Goal: Feedback & Contribution: Submit feedback/report problem

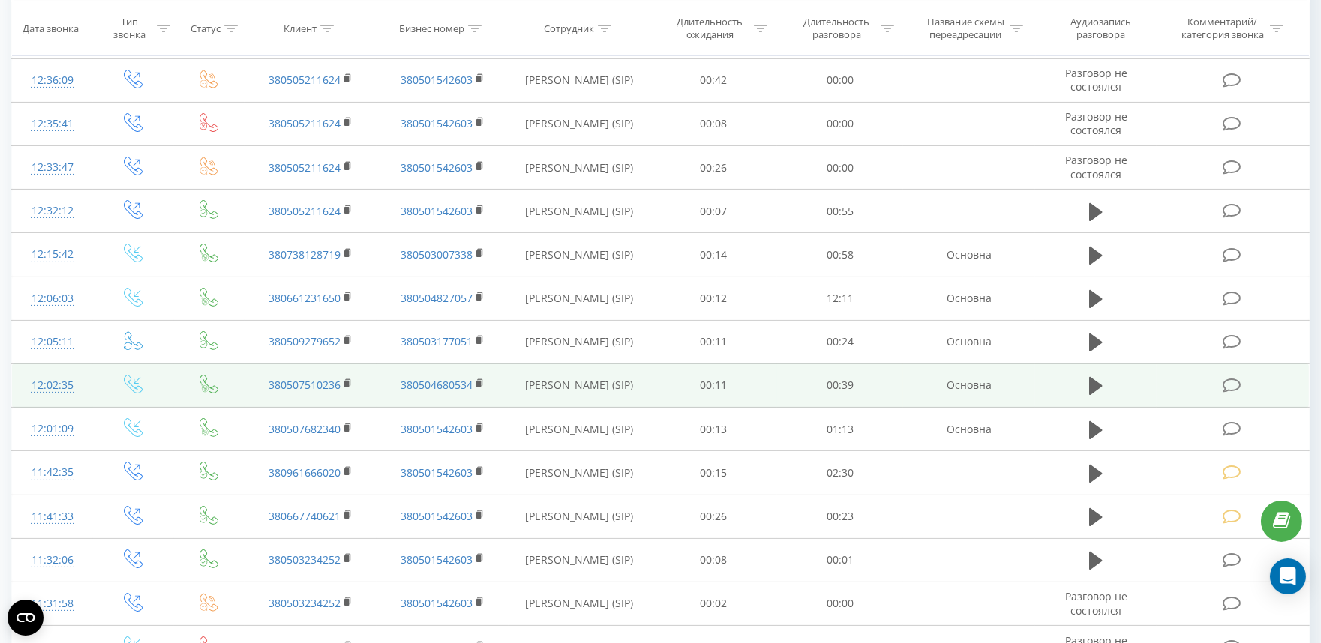
scroll to position [833, 0]
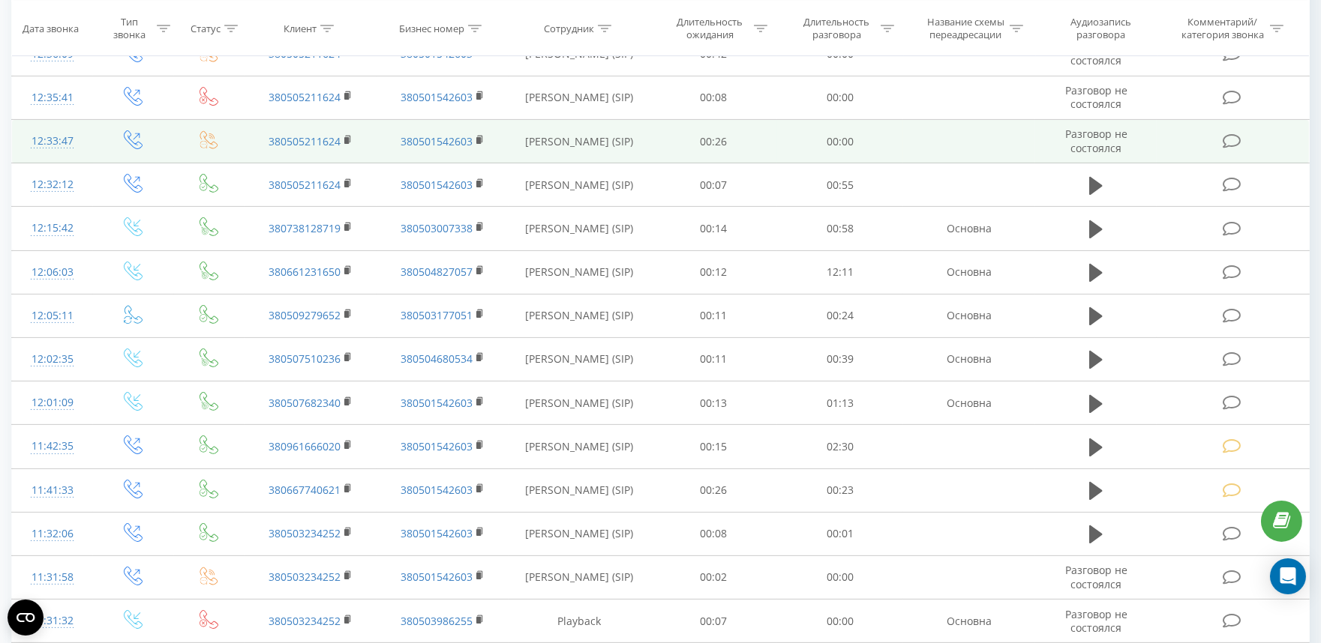
click at [1228, 145] on icon at bounding box center [1231, 141] width 19 height 16
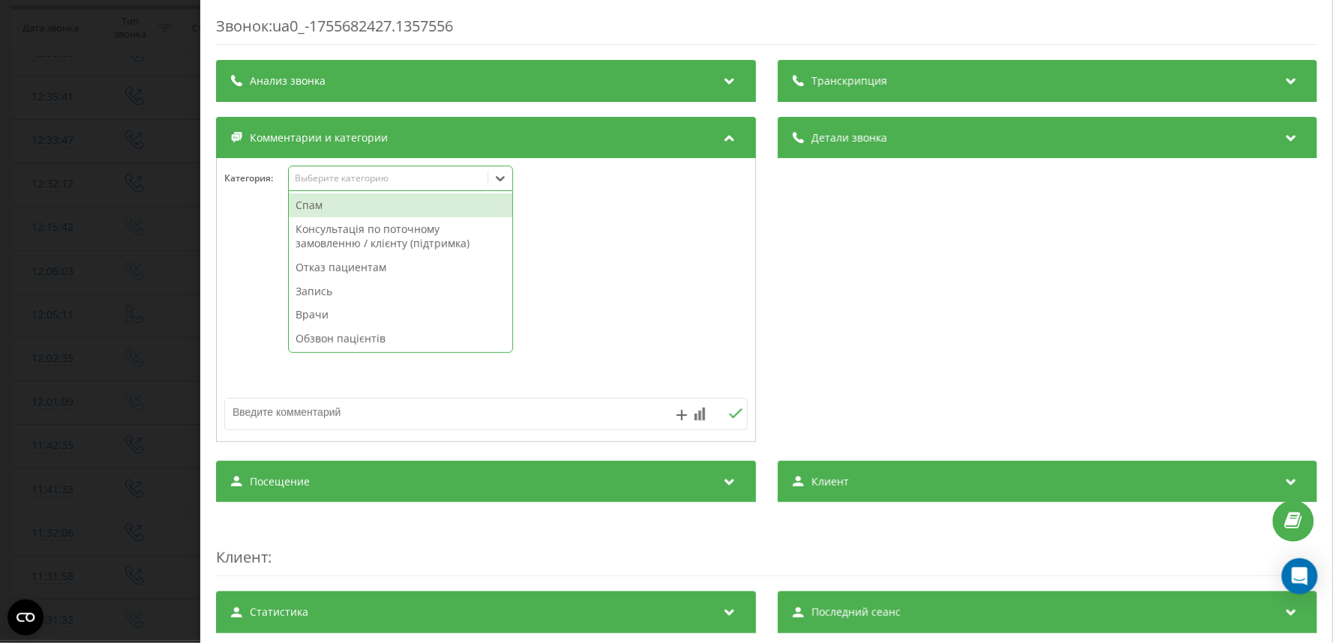
click at [323, 189] on div "Выберите категорию" at bounding box center [400, 178] width 225 height 25
click at [327, 201] on div "Спам" at bounding box center [400, 205] width 223 height 24
click at [138, 206] on div "Звонок : ua0_-1755682427.1357556 Транскрипция Для анализа AI будущих звонков на…" at bounding box center [666, 321] width 1333 height 643
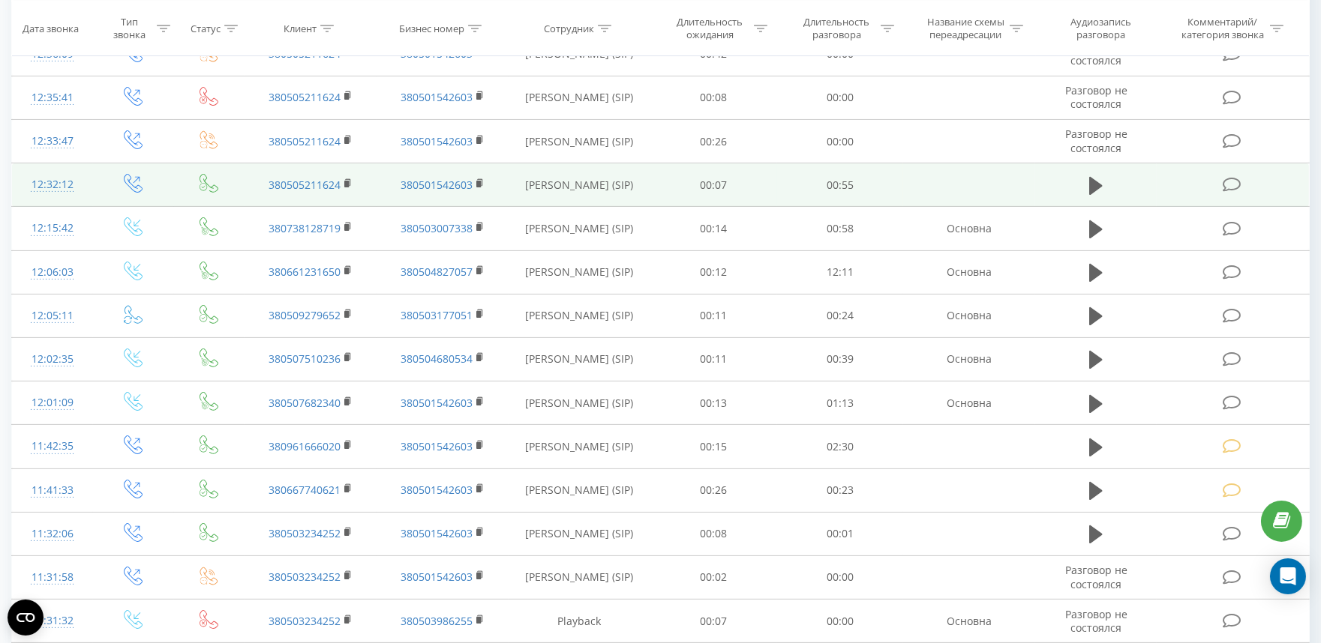
click at [1220, 183] on td at bounding box center [1232, 184] width 152 height 43
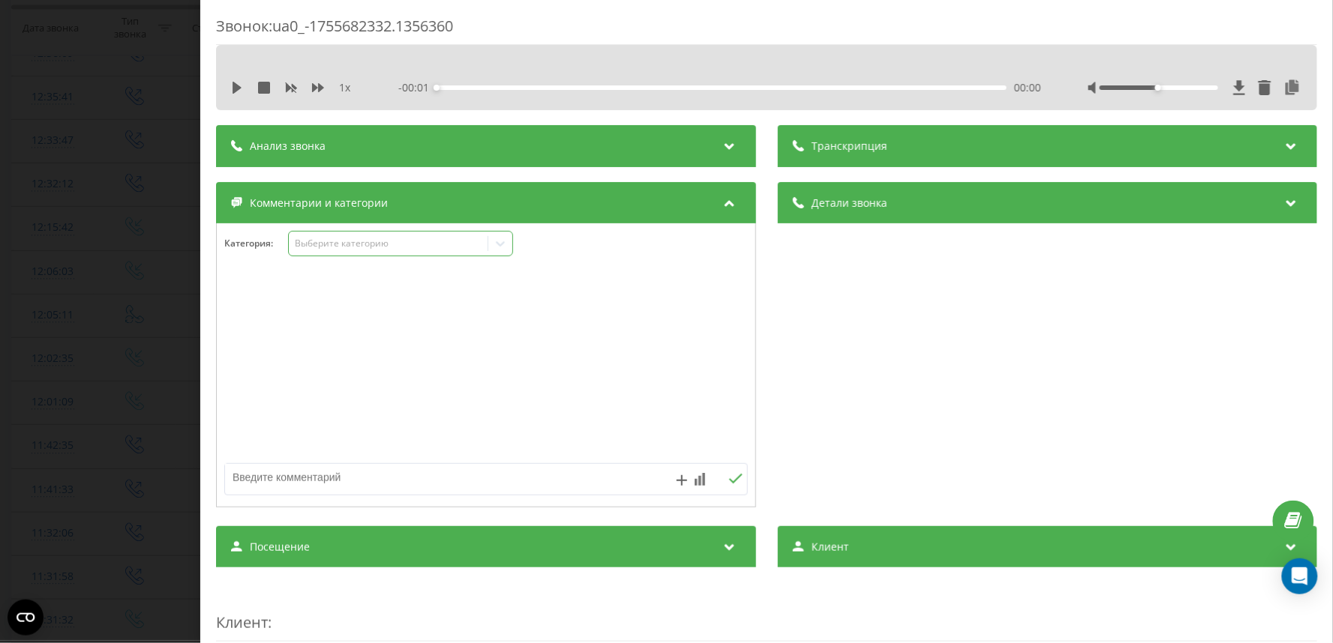
click at [323, 244] on div "Выберите категорию" at bounding box center [387, 244] width 187 height 12
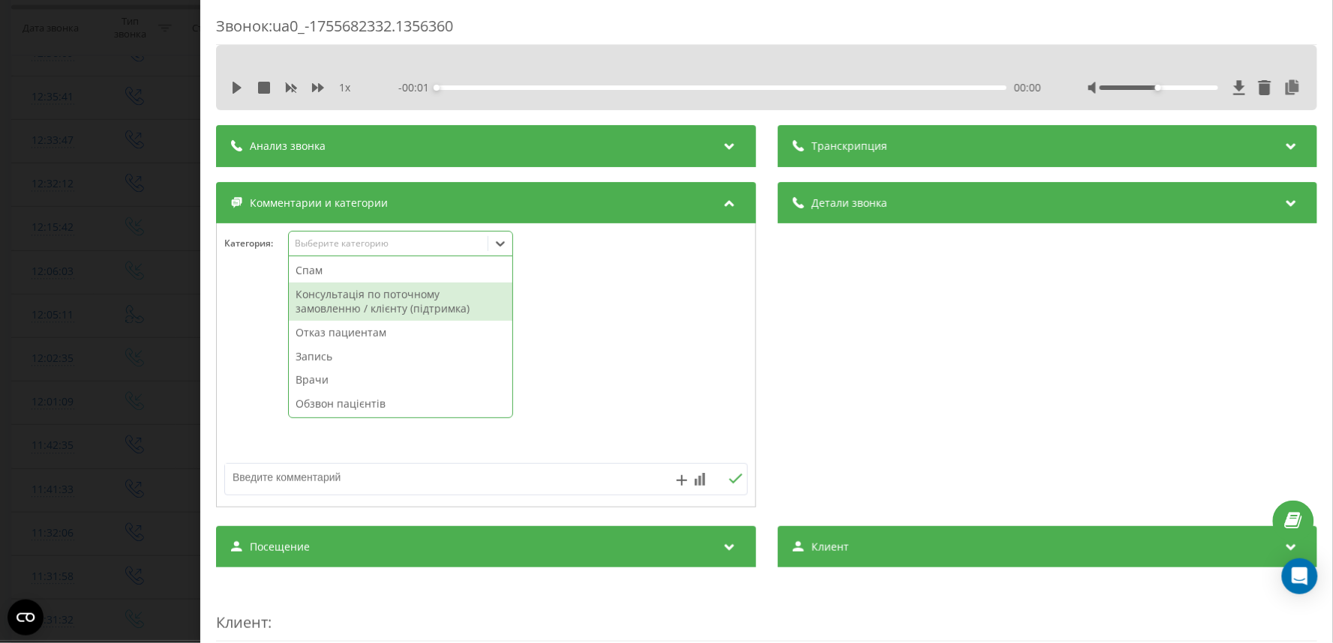
click at [335, 302] on div "Консультація по поточному замовленню / клієнту (підтримка)" at bounding box center [400, 302] width 223 height 38
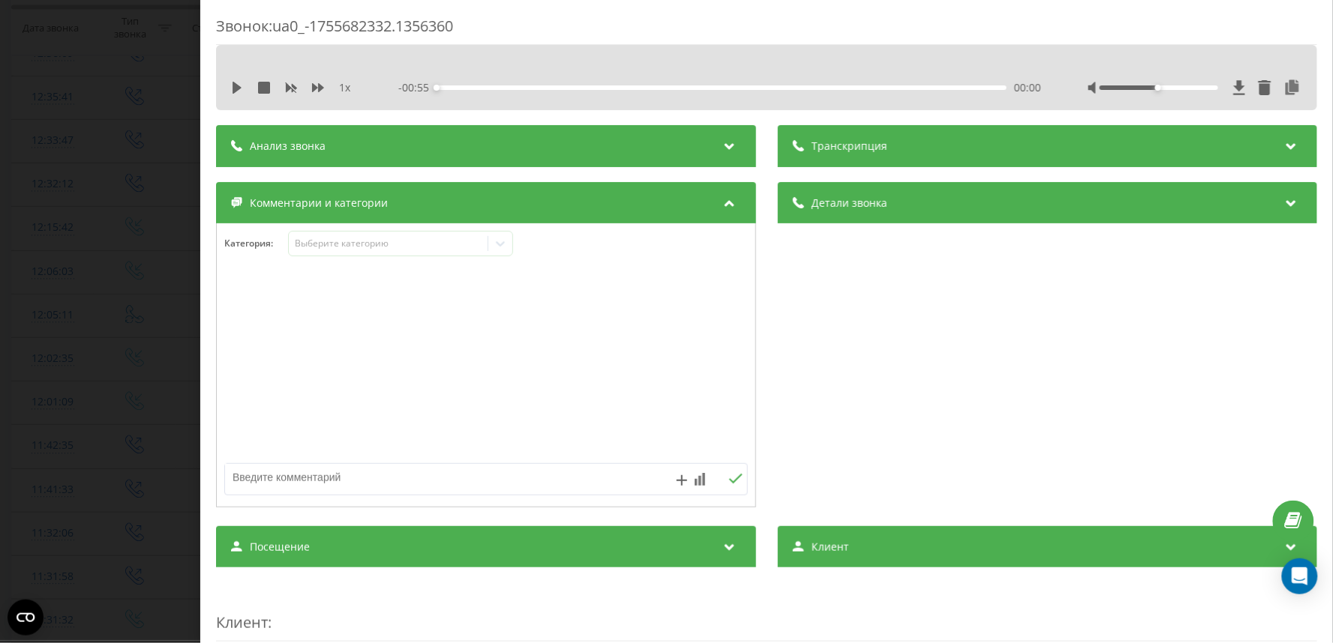
click at [143, 274] on div "Звонок : ua0_-1755682332.1356360 1 x - 00:55 00:00 00:00 Транскрипция Для анали…" at bounding box center [666, 321] width 1333 height 643
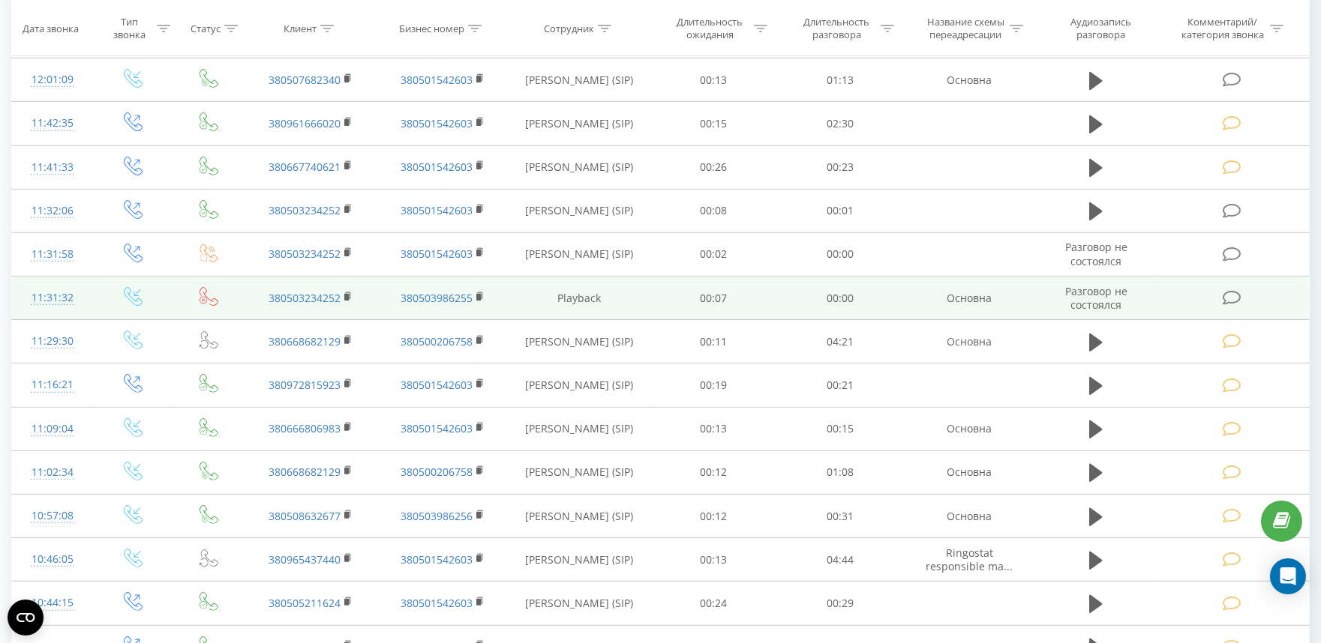
scroll to position [1166, 0]
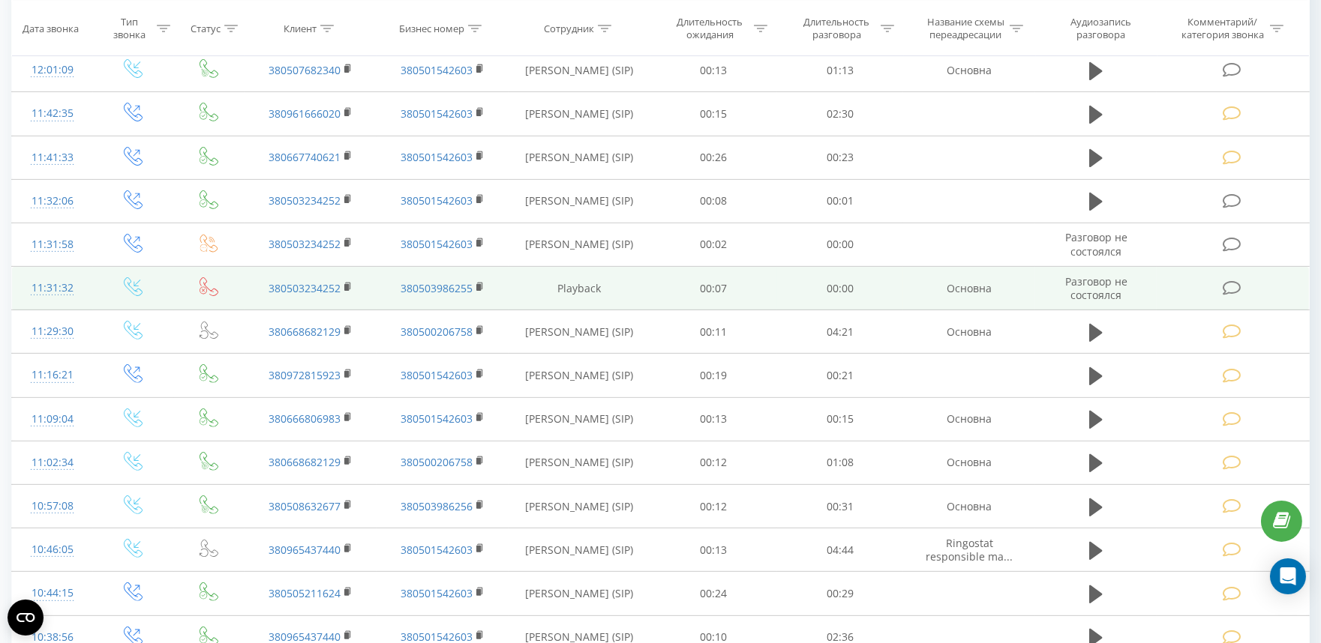
click at [1225, 287] on icon at bounding box center [1231, 288] width 19 height 16
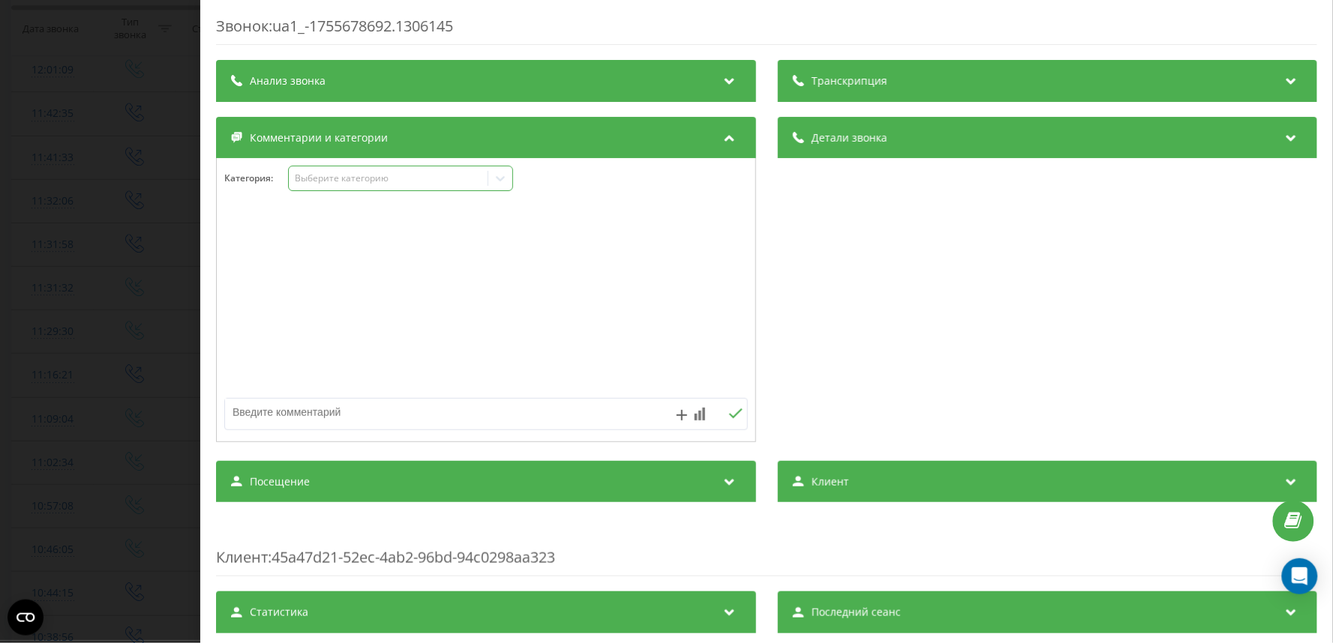
click at [310, 180] on div "Выберите категорию" at bounding box center [387, 178] width 187 height 12
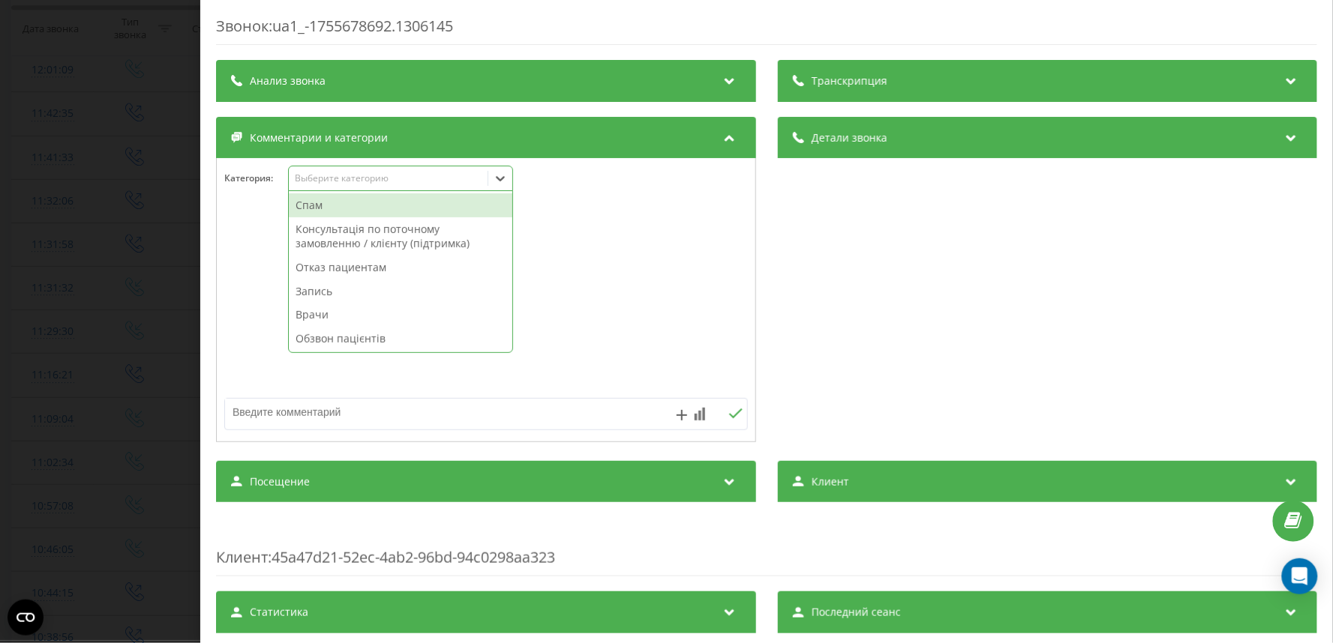
click at [316, 208] on div "Спам" at bounding box center [400, 205] width 223 height 24
click at [165, 205] on div "Звонок : ua1_-1755678692.1306145 Транскрипция Для анализа AI будущих звонков на…" at bounding box center [666, 321] width 1333 height 643
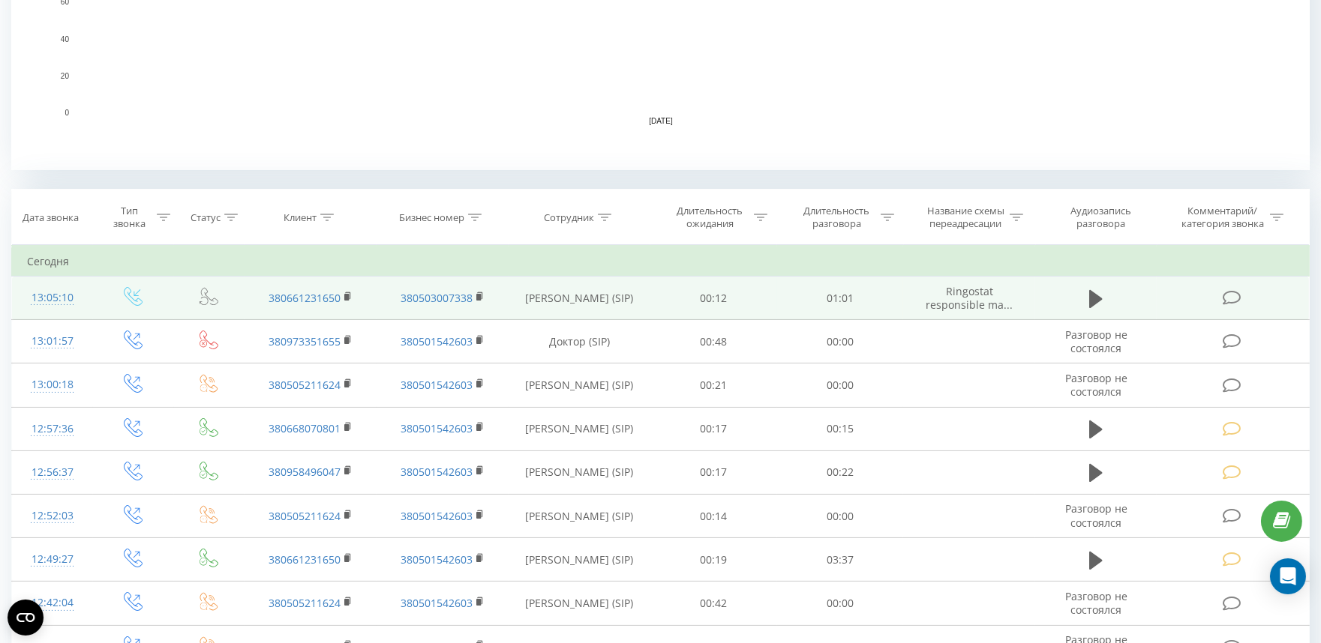
scroll to position [499, 0]
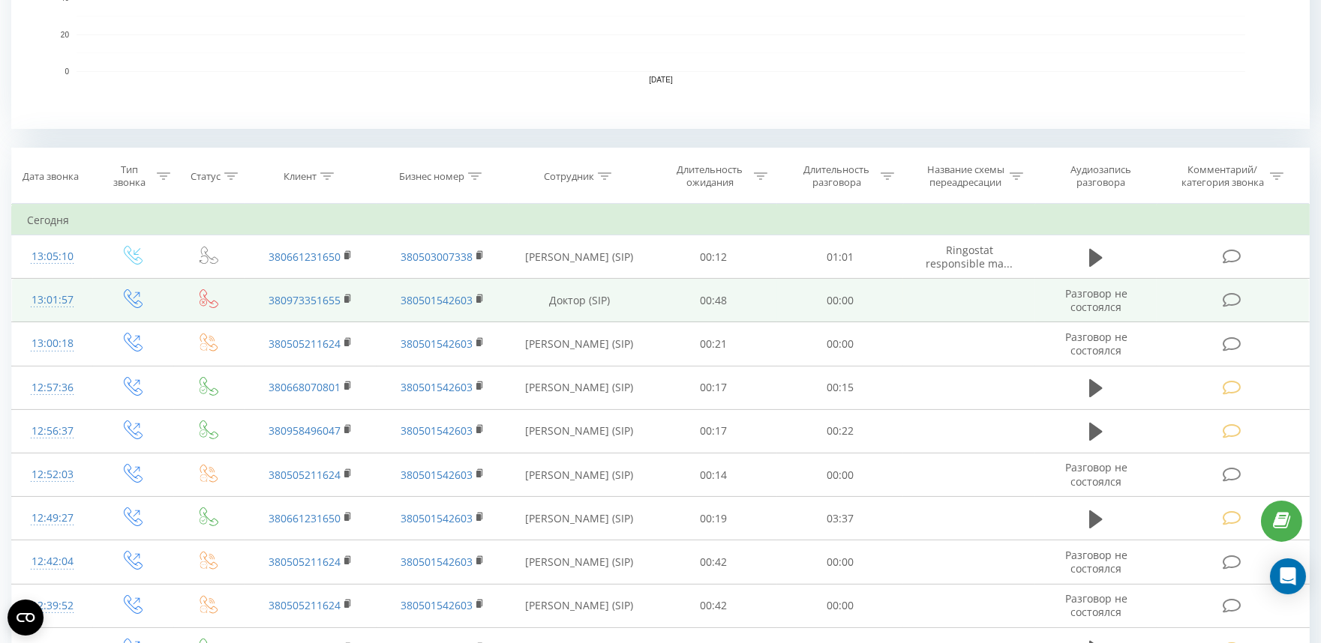
click at [1225, 304] on icon at bounding box center [1231, 300] width 19 height 16
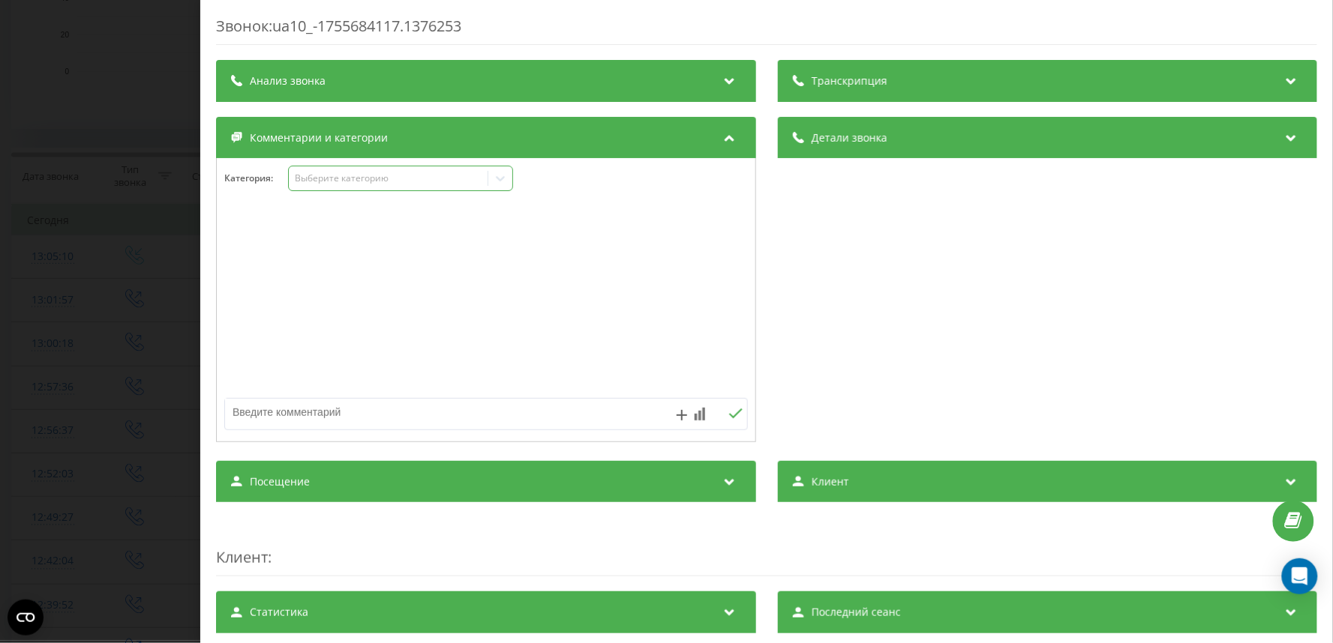
click at [355, 181] on div "Выберите категорию" at bounding box center [387, 178] width 187 height 12
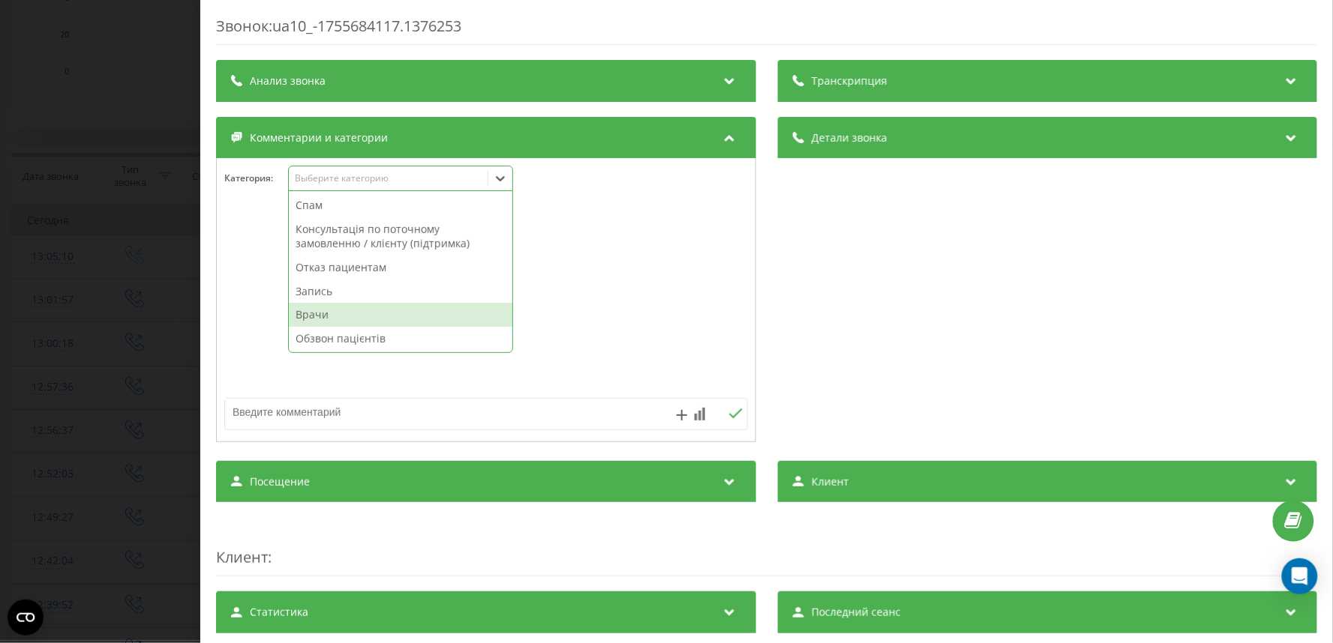
click at [322, 318] on div "Врачи" at bounding box center [400, 315] width 223 height 24
click at [138, 278] on div "Звонок : ua10_-1755684117.1376253 Транскрипция Для анализа AI будущих звонков н…" at bounding box center [666, 321] width 1333 height 643
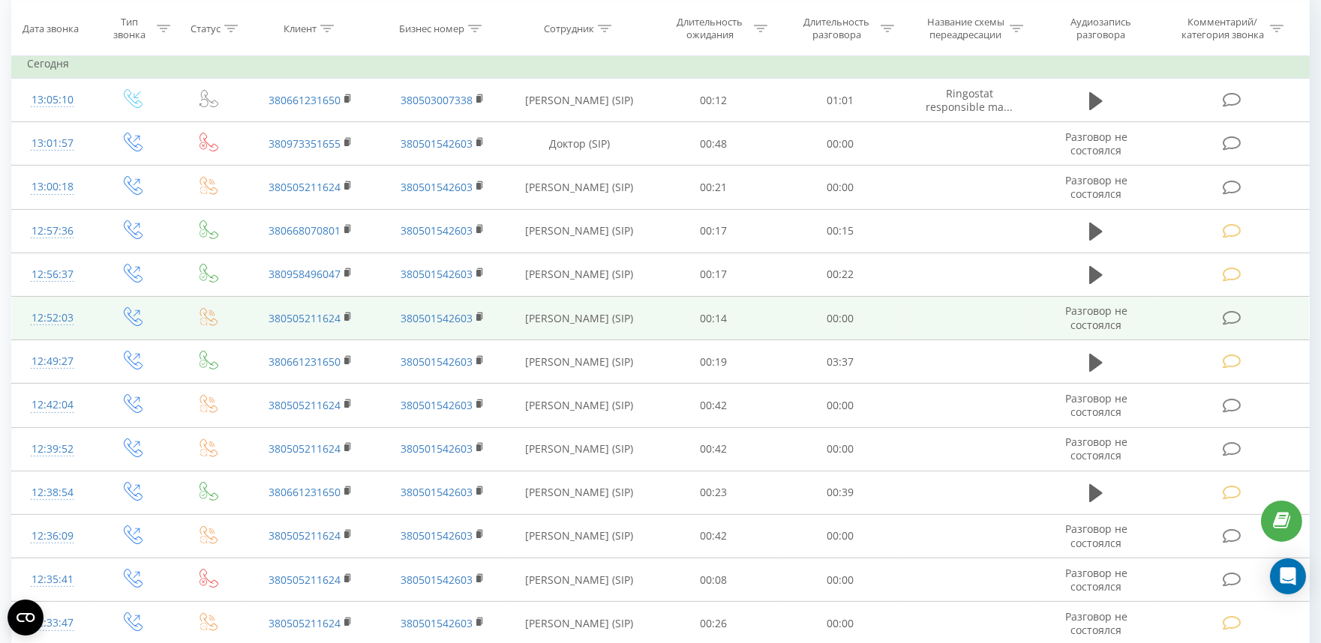
scroll to position [750, 0]
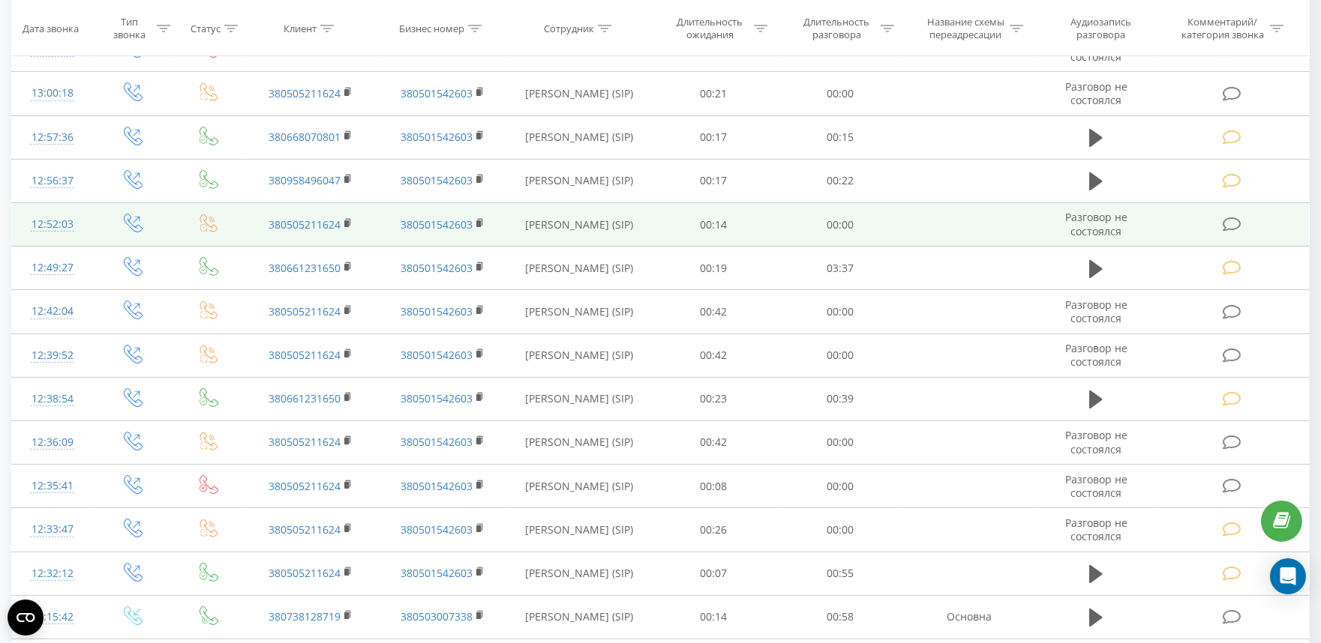
click at [1231, 219] on icon at bounding box center [1231, 225] width 19 height 16
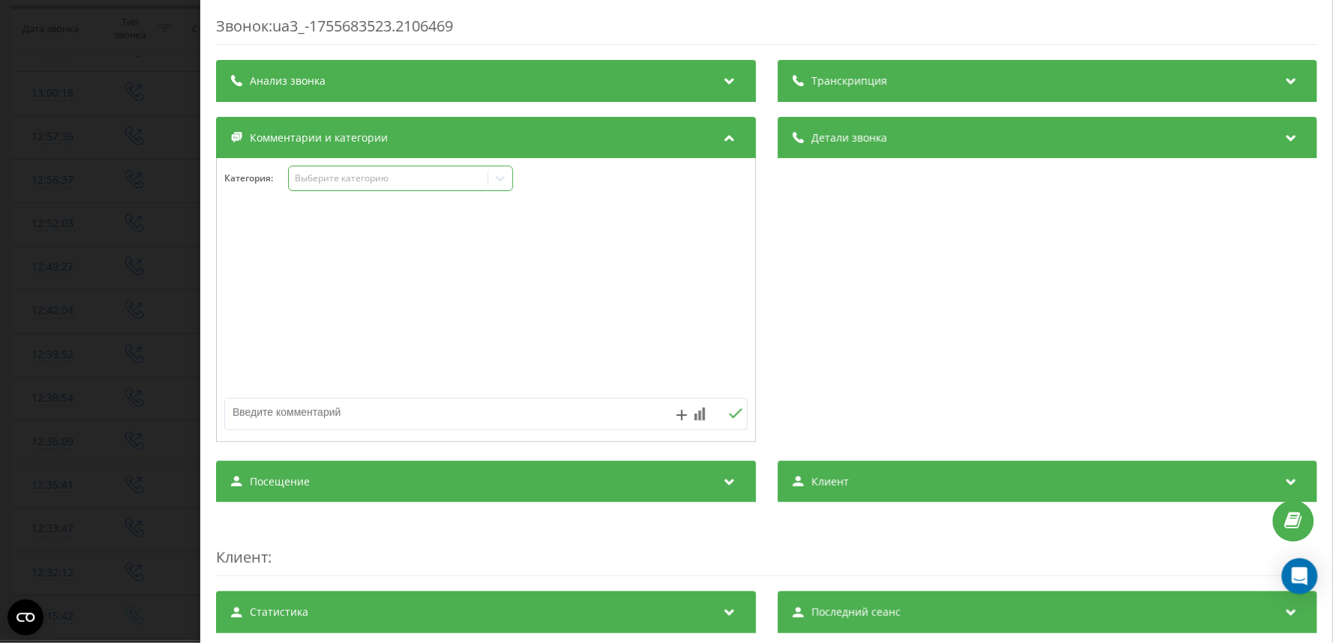
click at [323, 185] on div "Выберите категорию" at bounding box center [388, 179] width 199 height 14
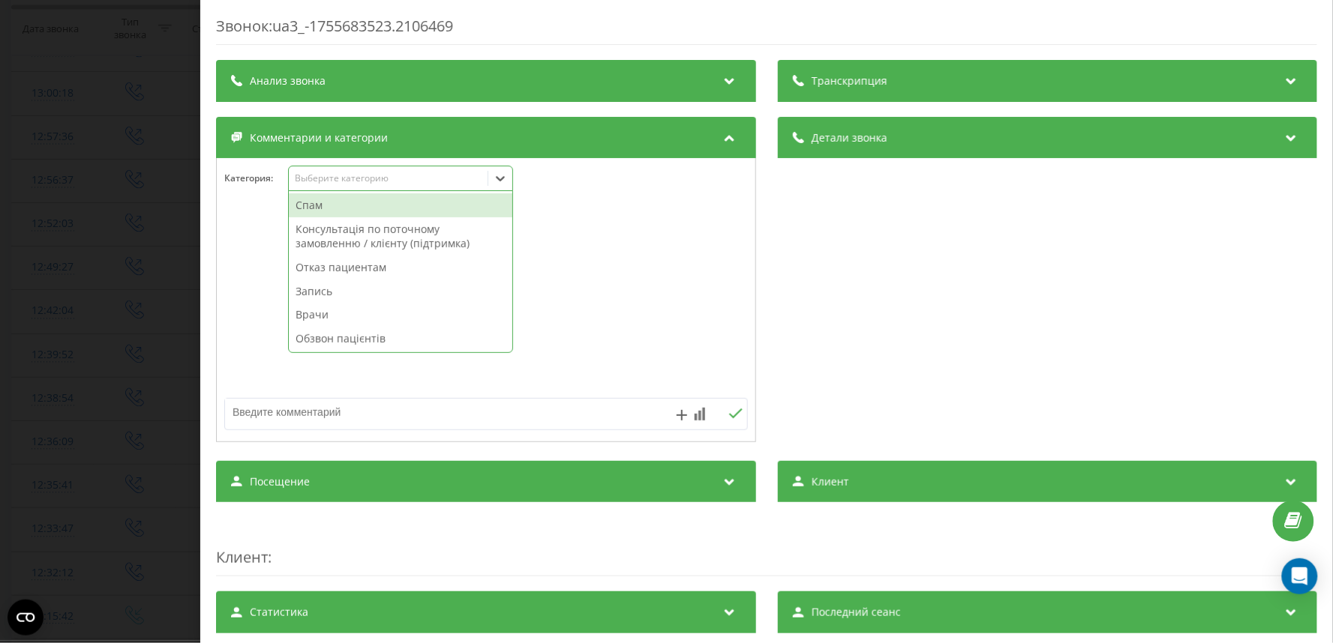
click at [321, 212] on div "Спам" at bounding box center [400, 205] width 223 height 24
drag, startPoint x: 118, startPoint y: 214, endPoint x: 225, endPoint y: 260, distance: 116.2
click at [118, 212] on div "Звонок : ua3_-1755683523.2106469 Транскрипция Для анализа AI будущих звонков на…" at bounding box center [666, 321] width 1333 height 643
